Goal: Consume media (video, audio): Watch videos, listen to music or podcasts

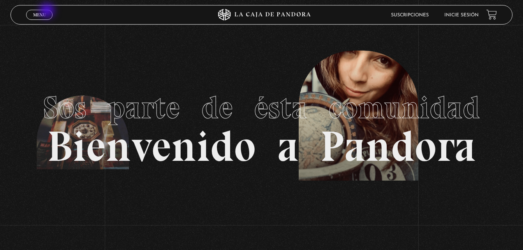
click at [48, 11] on link "Menu Cerrar" at bounding box center [39, 15] width 26 height 10
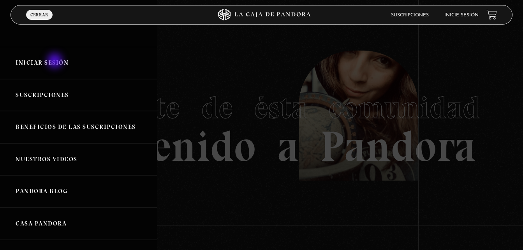
click at [56, 62] on link "Iniciar Sesión" at bounding box center [78, 63] width 157 height 32
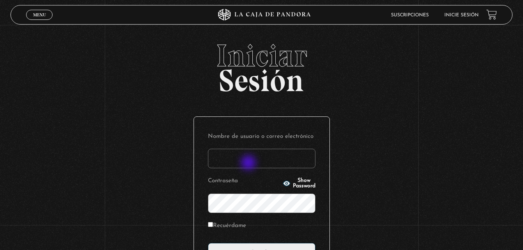
click at [249, 164] on input "Nombre de usuario o correo electrónico" at bounding box center [261, 158] width 107 height 19
type input "alecc2112@yahoo.es"
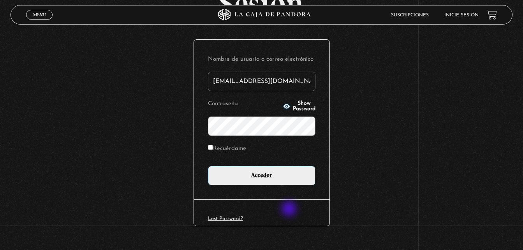
scroll to position [78, 0]
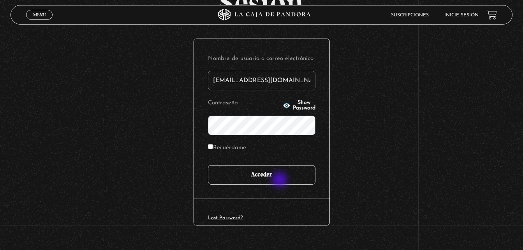
click at [280, 181] on input "Acceder" at bounding box center [261, 174] width 107 height 19
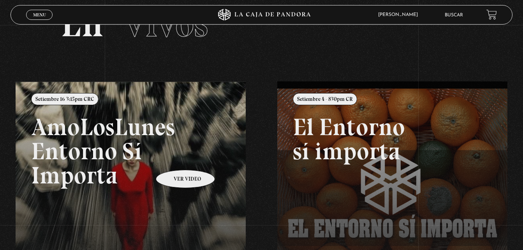
scroll to position [78, 0]
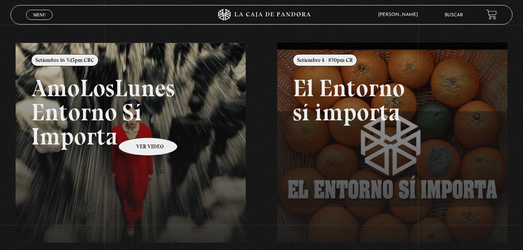
click at [138, 126] on link at bounding box center [277, 167] width 523 height 250
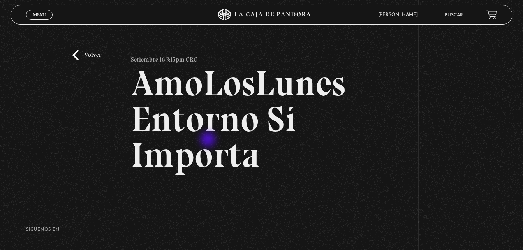
scroll to position [39, 0]
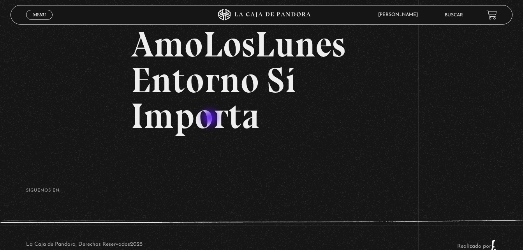
click at [211, 118] on h2 "AmoLosLunes Entorno Sí Importa" at bounding box center [261, 79] width 261 height 107
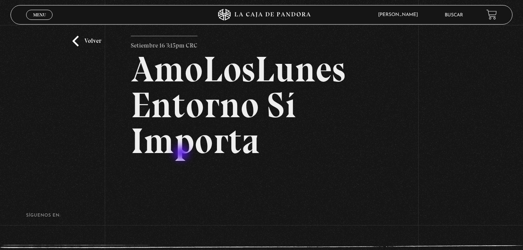
scroll to position [0, 0]
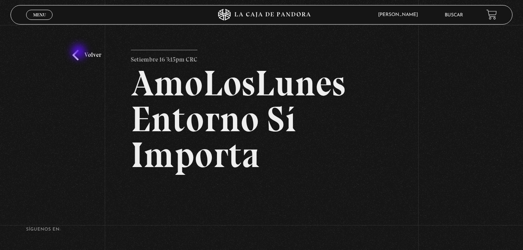
click at [79, 53] on link "Volver" at bounding box center [86, 55] width 29 height 11
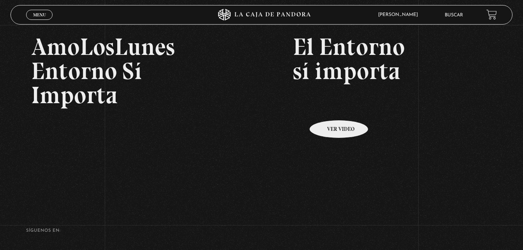
scroll to position [180, 0]
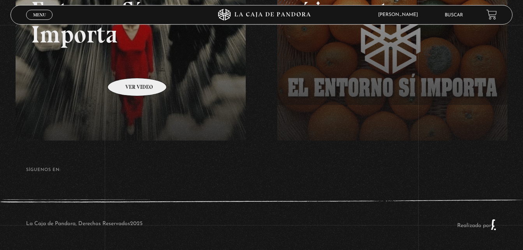
click at [127, 66] on link at bounding box center [277, 65] width 523 height 250
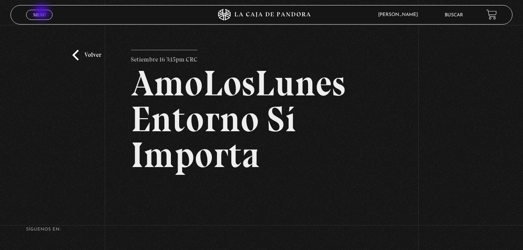
click at [42, 12] on span "Menu" at bounding box center [39, 14] width 13 height 5
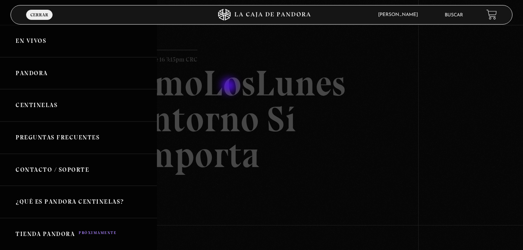
click at [230, 86] on div at bounding box center [261, 125] width 523 height 250
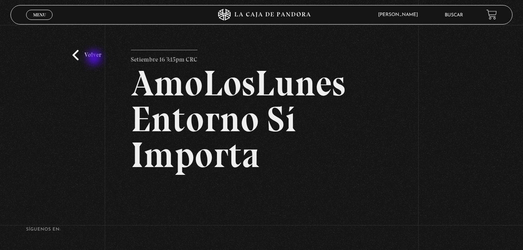
click at [95, 58] on link "Volver" at bounding box center [86, 55] width 29 height 11
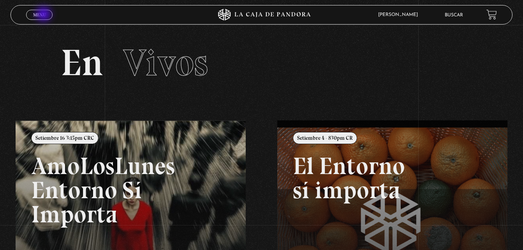
click at [44, 15] on span "Menu" at bounding box center [39, 14] width 13 height 5
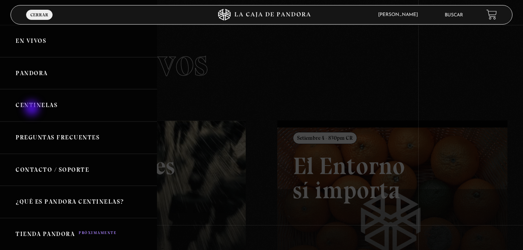
click at [32, 107] on link "Centinelas" at bounding box center [78, 105] width 157 height 32
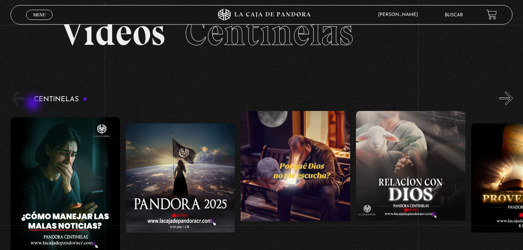
scroll to position [78, 0]
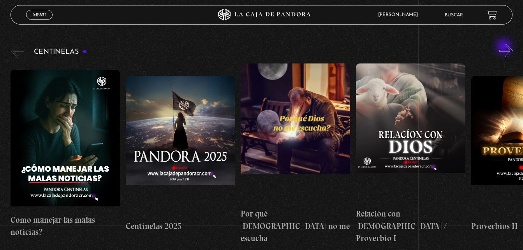
click at [505, 48] on button "»" at bounding box center [506, 51] width 14 height 14
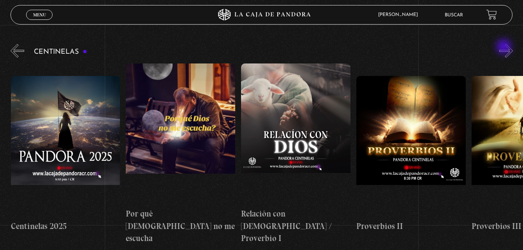
scroll to position [0, 115]
click at [505, 54] on button "»" at bounding box center [506, 51] width 14 height 14
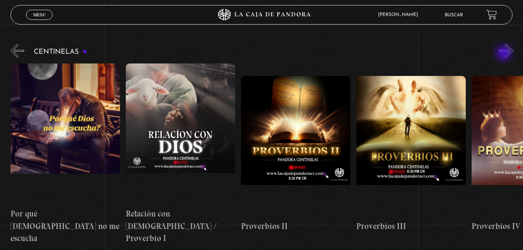
click at [505, 54] on button "»" at bounding box center [506, 51] width 14 height 14
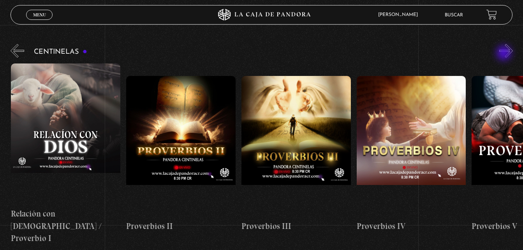
click at [505, 54] on button "»" at bounding box center [506, 51] width 14 height 14
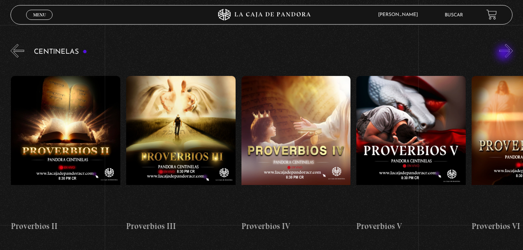
click at [505, 54] on button "»" at bounding box center [506, 51] width 14 height 14
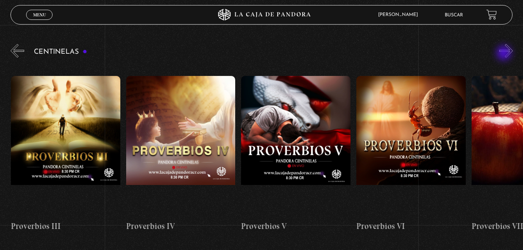
click at [505, 54] on button "»" at bounding box center [506, 51] width 14 height 14
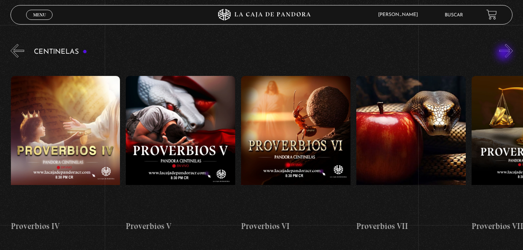
click at [505, 54] on button "»" at bounding box center [506, 51] width 14 height 14
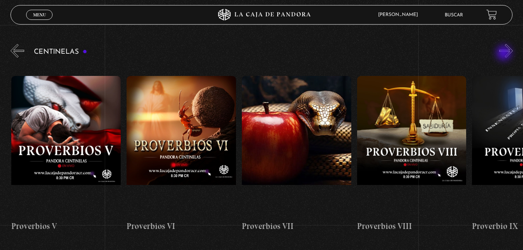
click at [505, 54] on button "»" at bounding box center [506, 51] width 14 height 14
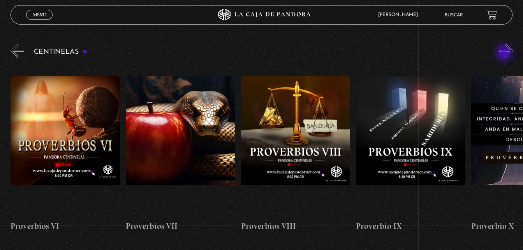
click at [505, 54] on button "»" at bounding box center [506, 51] width 14 height 14
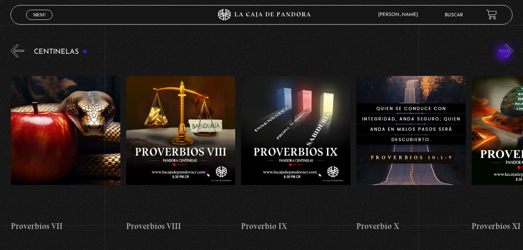
click at [505, 54] on button "»" at bounding box center [506, 51] width 14 height 14
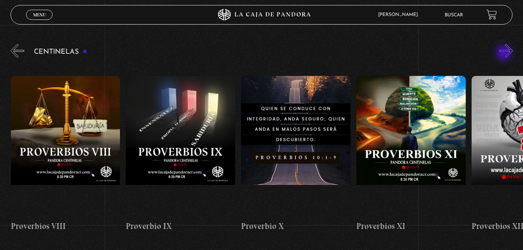
click at [505, 54] on button "»" at bounding box center [506, 51] width 14 height 14
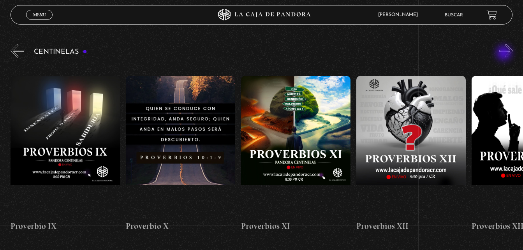
click at [505, 54] on button "»" at bounding box center [506, 51] width 14 height 14
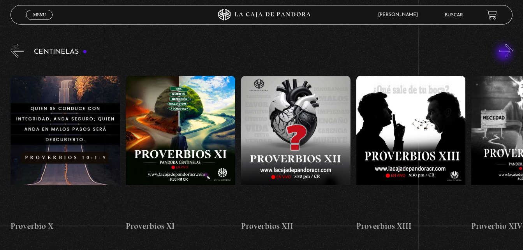
click at [505, 54] on button "»" at bounding box center [506, 51] width 14 height 14
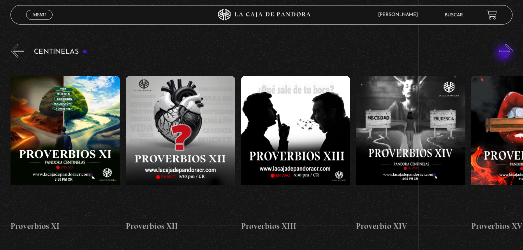
click at [505, 54] on button "»" at bounding box center [506, 51] width 14 height 14
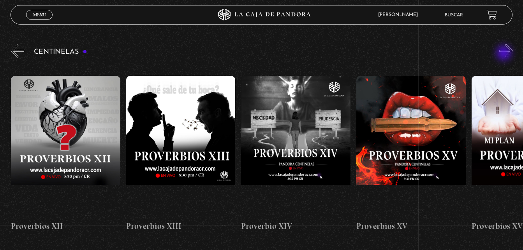
scroll to position [0, 1612]
click at [505, 54] on button "»" at bounding box center [506, 51] width 14 height 14
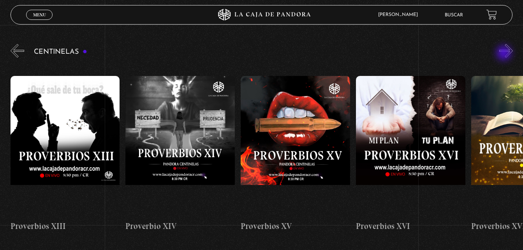
click at [505, 54] on button "»" at bounding box center [506, 51] width 14 height 14
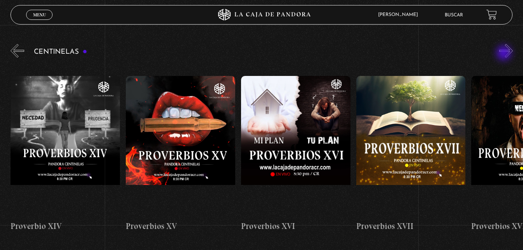
click at [505, 54] on button "»" at bounding box center [506, 51] width 14 height 14
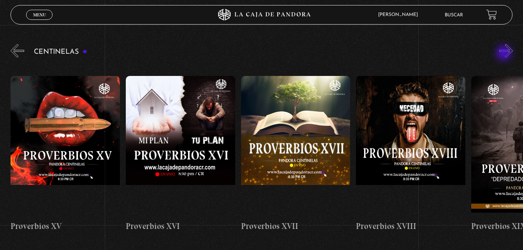
click at [505, 54] on button "»" at bounding box center [506, 51] width 14 height 14
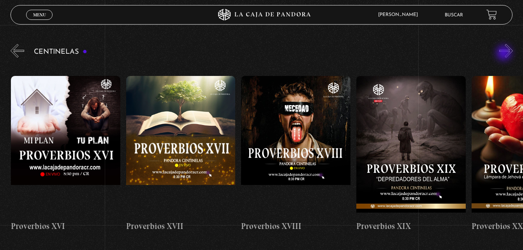
click at [505, 54] on button "»" at bounding box center [506, 51] width 14 height 14
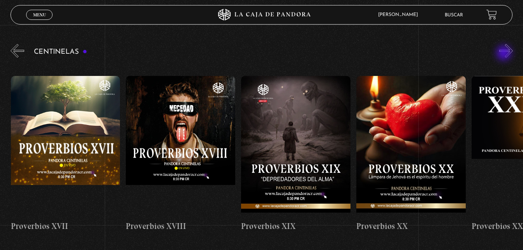
click at [505, 54] on button "»" at bounding box center [506, 51] width 14 height 14
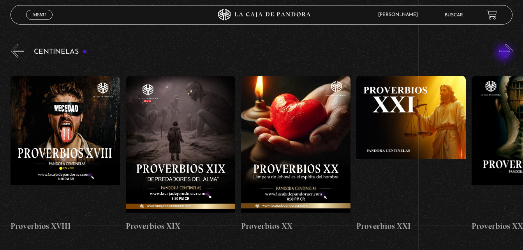
click at [505, 54] on button "»" at bounding box center [506, 51] width 14 height 14
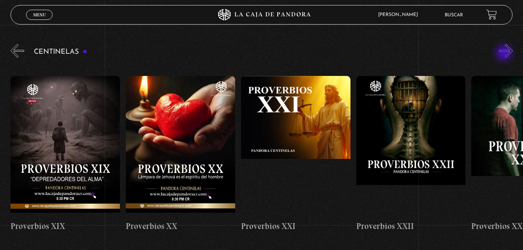
click at [505, 54] on button "»" at bounding box center [506, 51] width 14 height 14
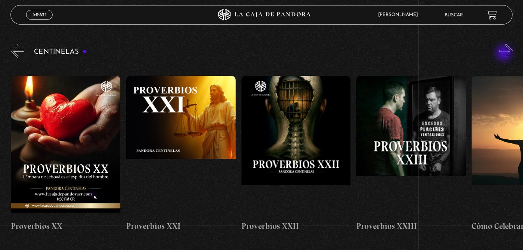
click at [505, 54] on button "»" at bounding box center [506, 51] width 14 height 14
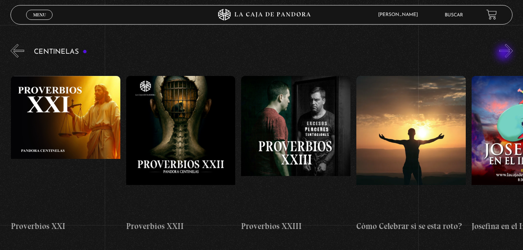
click at [505, 54] on button "»" at bounding box center [506, 51] width 14 height 14
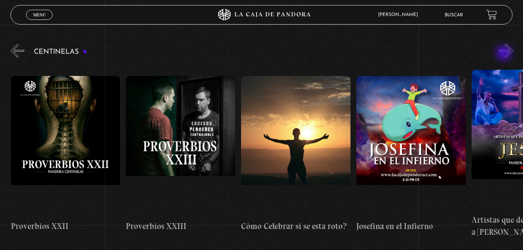
click at [505, 54] on button "»" at bounding box center [506, 51] width 14 height 14
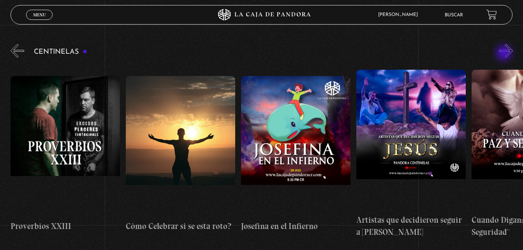
click at [505, 54] on button "»" at bounding box center [506, 51] width 14 height 14
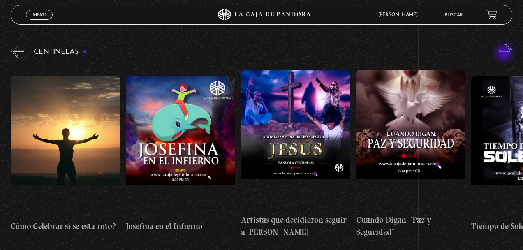
scroll to position [0, 2994]
click at [505, 54] on button "»" at bounding box center [506, 51] width 14 height 14
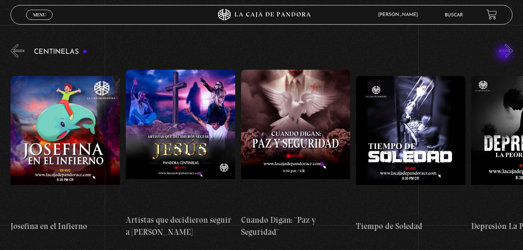
click at [505, 54] on button "»" at bounding box center [506, 51] width 14 height 14
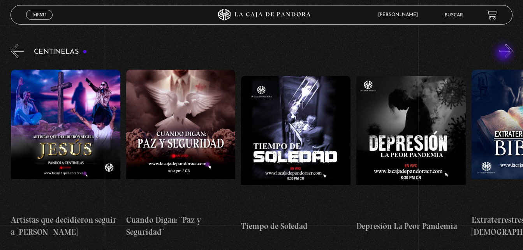
scroll to position [0, 3225]
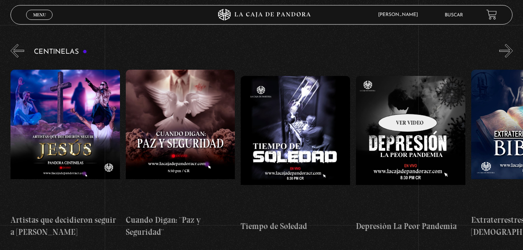
click at [398, 102] on figure at bounding box center [410, 146] width 109 height 140
click at [513, 49] on button "»" at bounding box center [506, 51] width 14 height 14
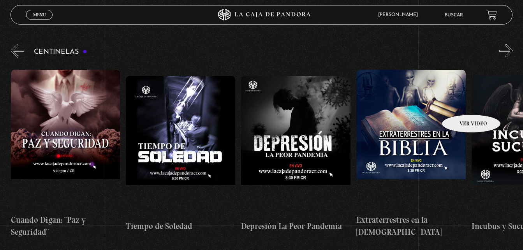
scroll to position [0, 3340]
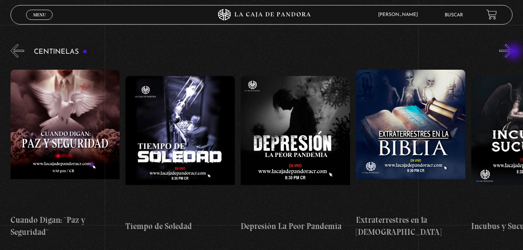
click at [513, 53] on button "»" at bounding box center [506, 51] width 14 height 14
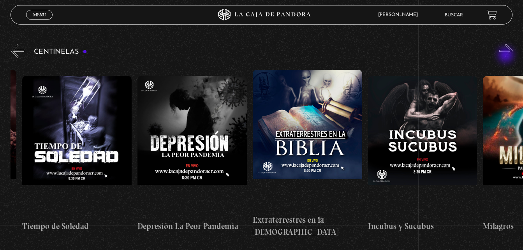
scroll to position [0, 3455]
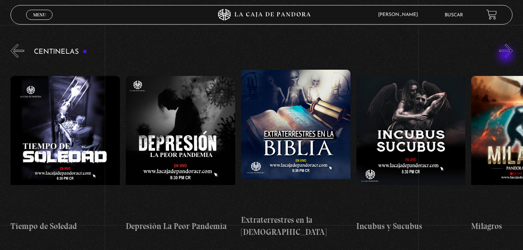
click at [507, 56] on button "»" at bounding box center [506, 51] width 14 height 14
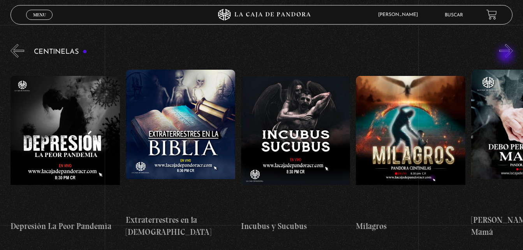
scroll to position [0, 3570]
click at [507, 56] on button "»" at bounding box center [506, 51] width 14 height 14
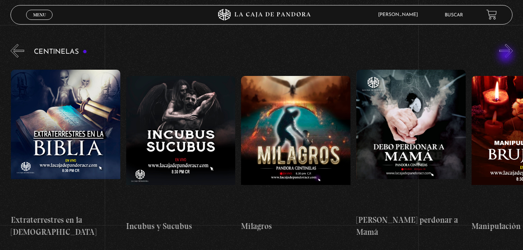
scroll to position [0, 3686]
click at [507, 56] on button "»" at bounding box center [506, 51] width 14 height 14
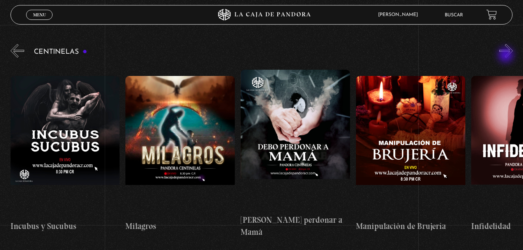
click at [507, 56] on button "»" at bounding box center [506, 51] width 14 height 14
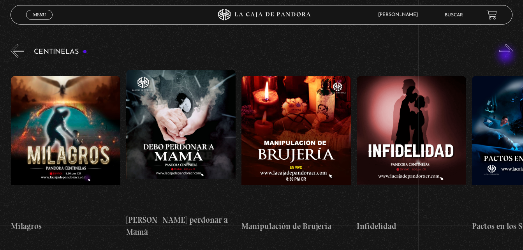
scroll to position [0, 3916]
click at [507, 56] on button "»" at bounding box center [506, 51] width 14 height 14
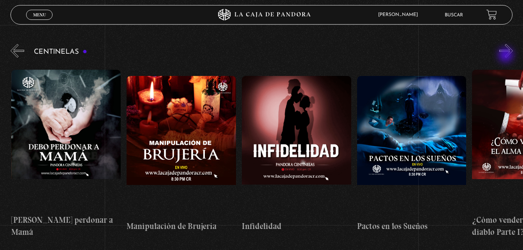
scroll to position [0, 4031]
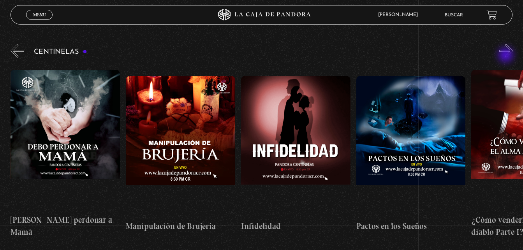
click at [507, 56] on button "»" at bounding box center [506, 51] width 14 height 14
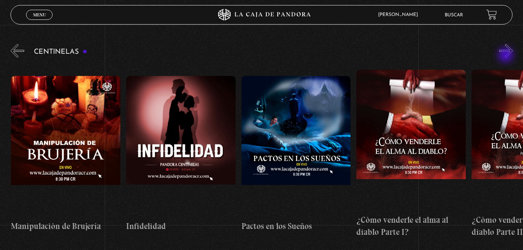
scroll to position [0, 4146]
click at [507, 56] on button "»" at bounding box center [506, 51] width 14 height 14
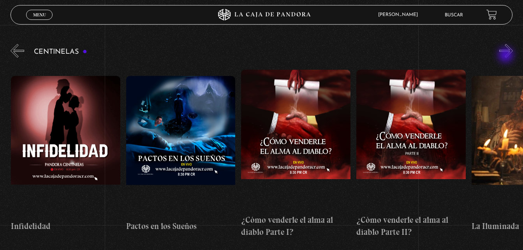
click at [507, 56] on button "»" at bounding box center [506, 51] width 14 height 14
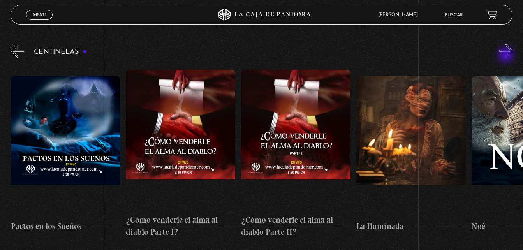
scroll to position [0, 4377]
click at [507, 56] on button "»" at bounding box center [506, 51] width 14 height 14
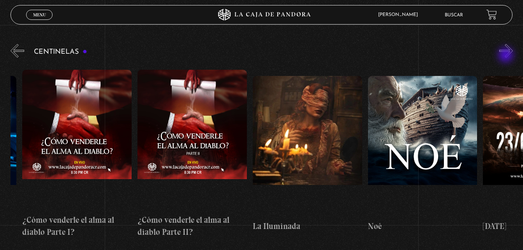
scroll to position [0, 4492]
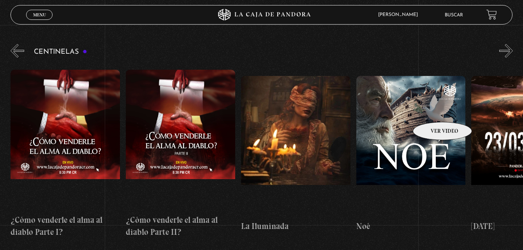
click at [432, 110] on figure at bounding box center [410, 146] width 109 height 140
click at [414, 119] on figure at bounding box center [410, 146] width 109 height 140
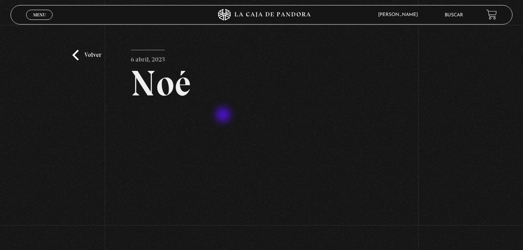
scroll to position [117, 0]
